Goal: Register for event/course

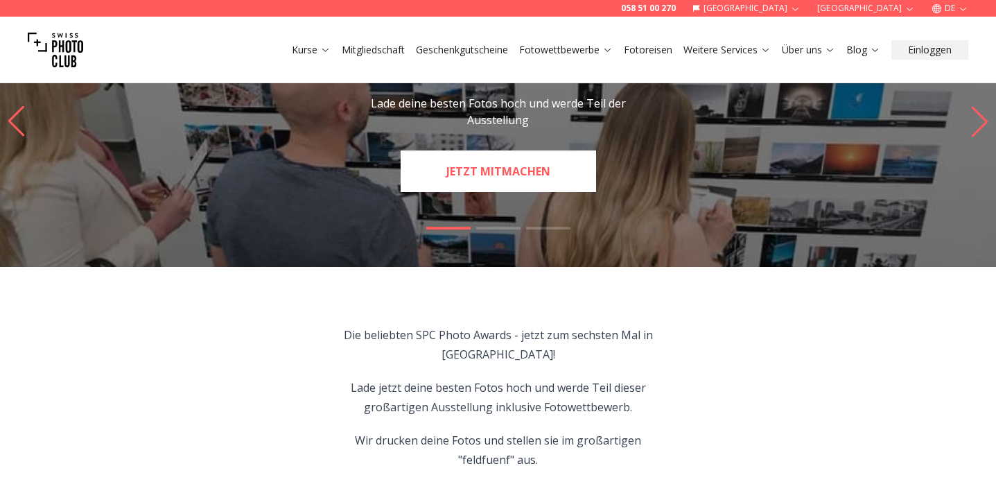
scroll to position [91, 0]
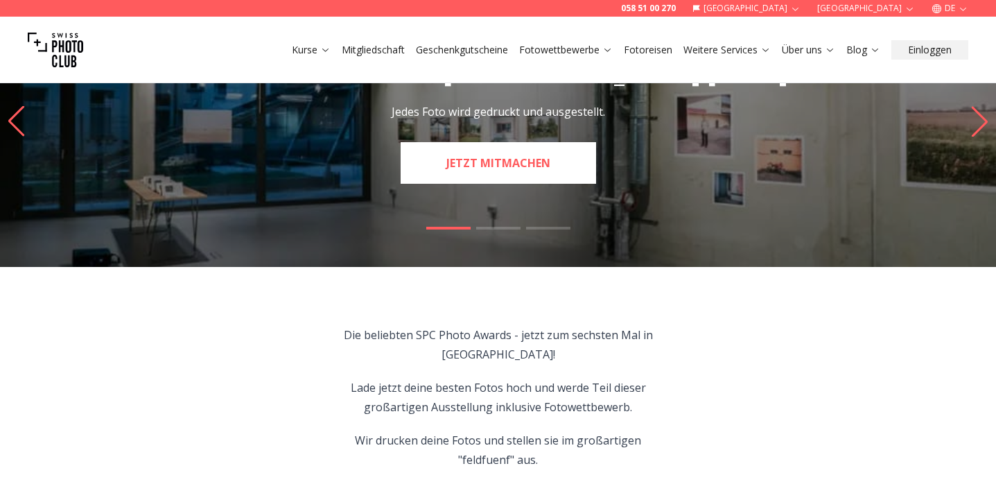
click at [527, 177] on link "JETZT MITMACHEN" at bounding box center [499, 163] width 196 height 42
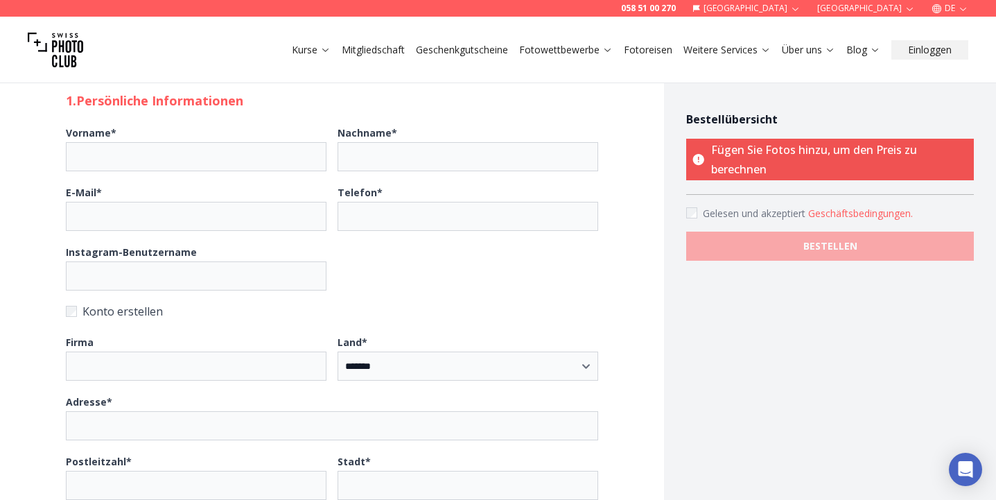
scroll to position [50, 0]
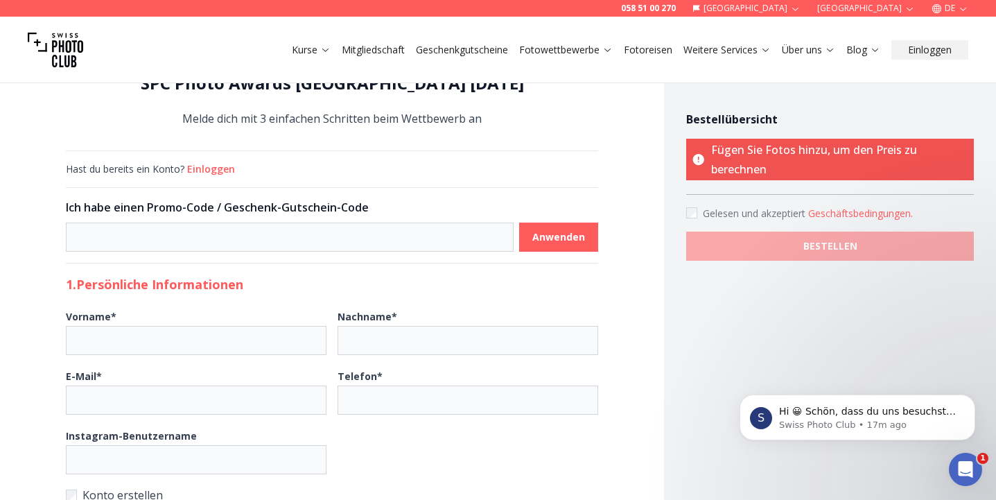
scroll to position [0, 0]
click at [222, 169] on button "Einloggen" at bounding box center [211, 169] width 48 height 14
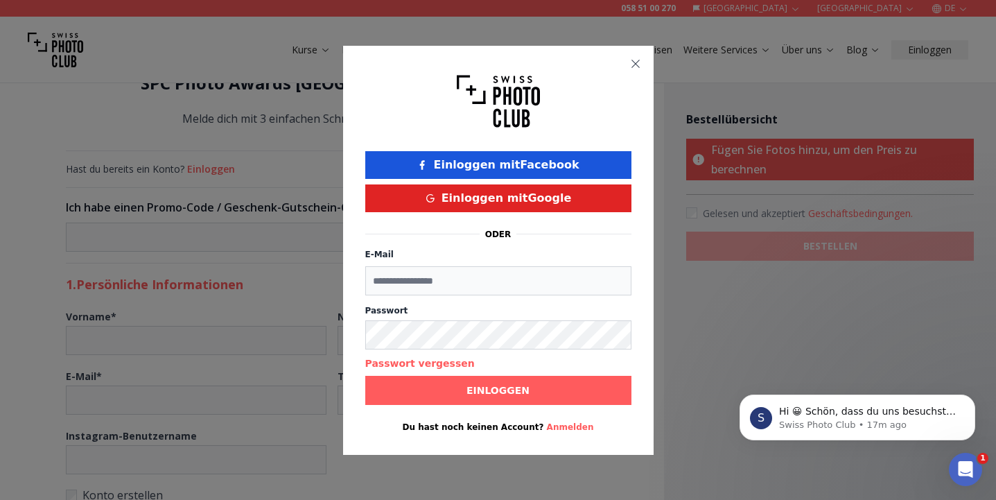
click at [640, 64] on icon "button" at bounding box center [635, 63] width 11 height 11
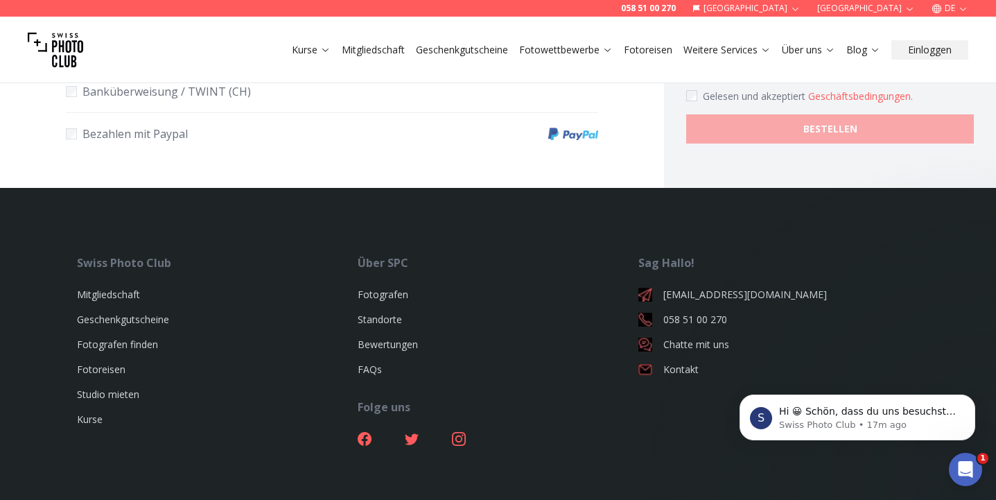
scroll to position [1000, 0]
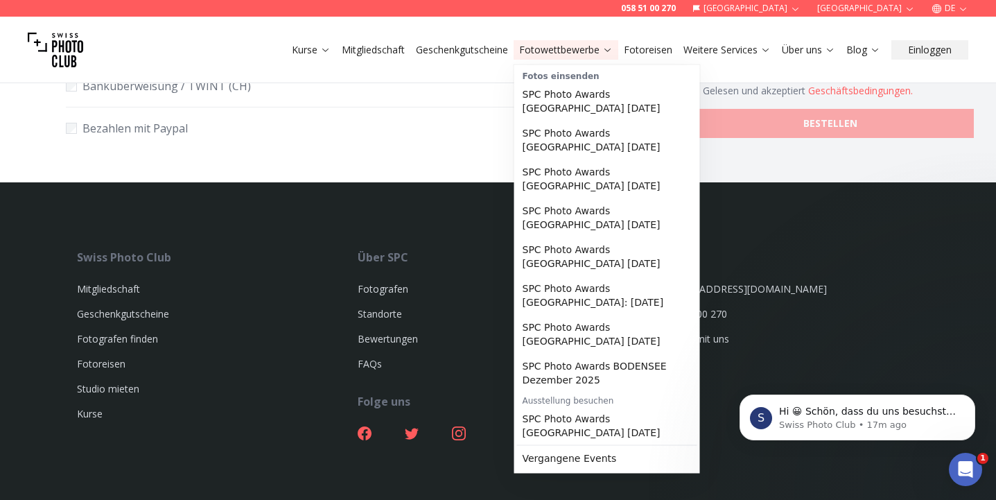
click at [573, 48] on link "Fotowettbewerbe" at bounding box center [566, 50] width 94 height 14
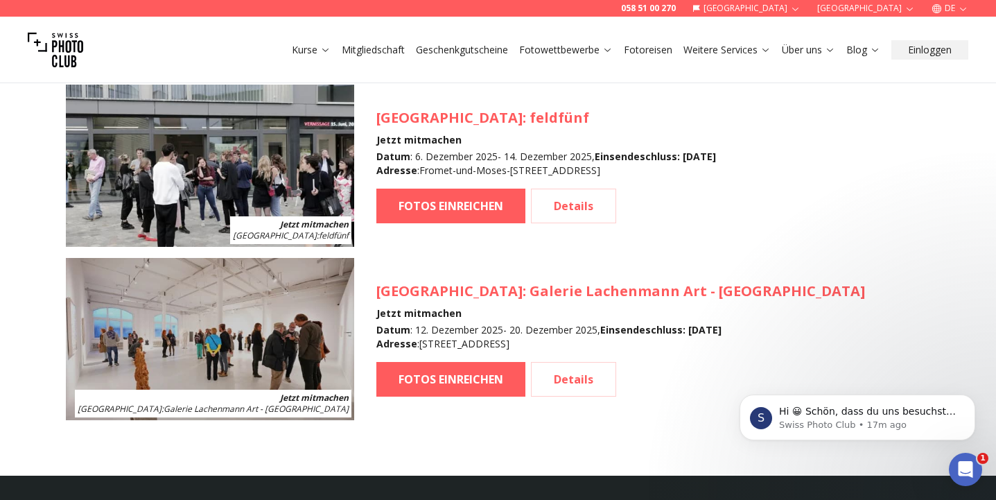
scroll to position [2537, 0]
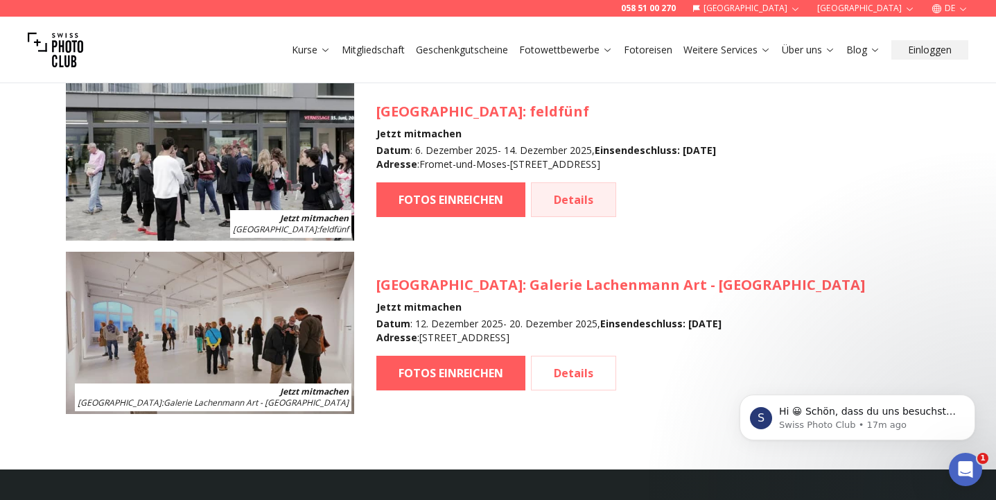
click at [572, 209] on link "Details" at bounding box center [573, 199] width 85 height 35
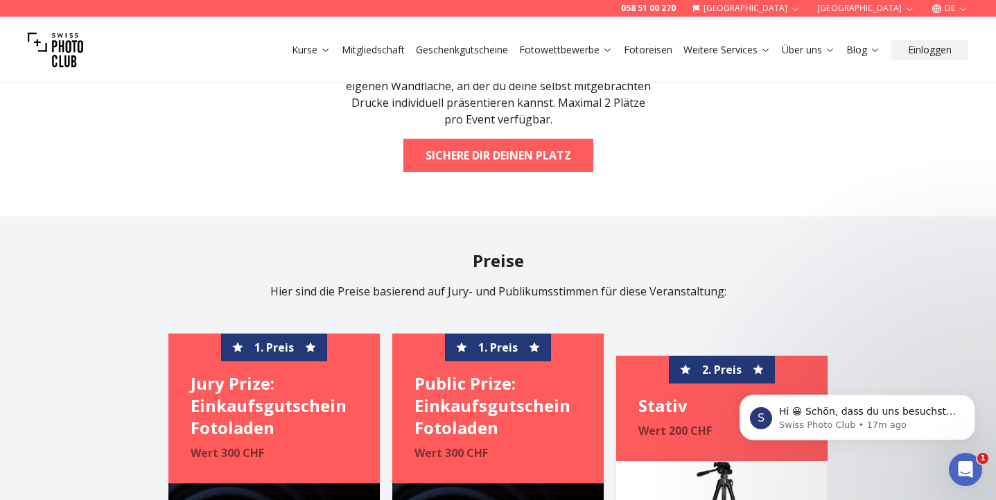
scroll to position [3218, 0]
